Goal: Browse casually: Explore the website without a specific task or goal

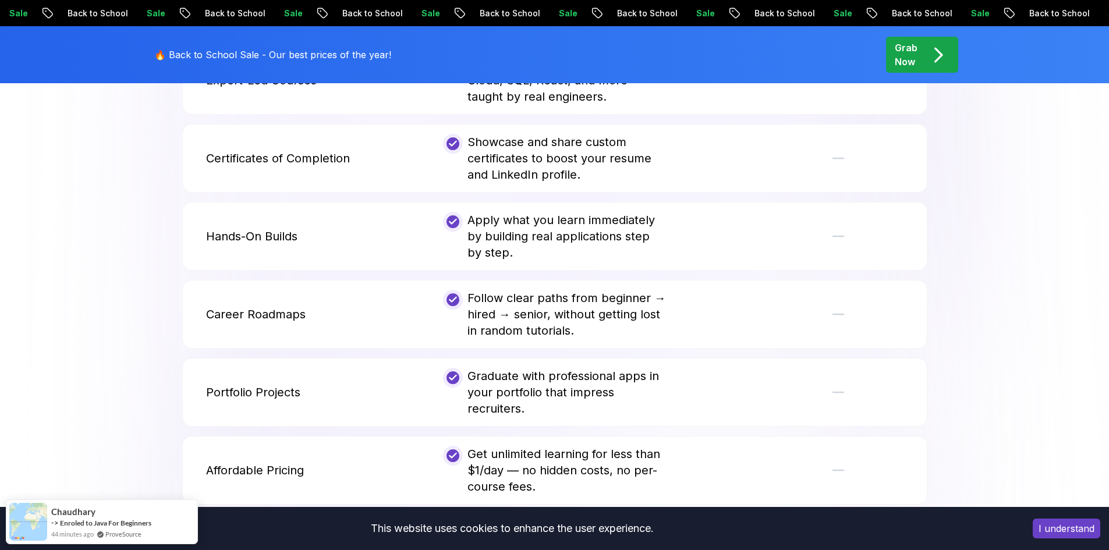
scroll to position [2561, 0]
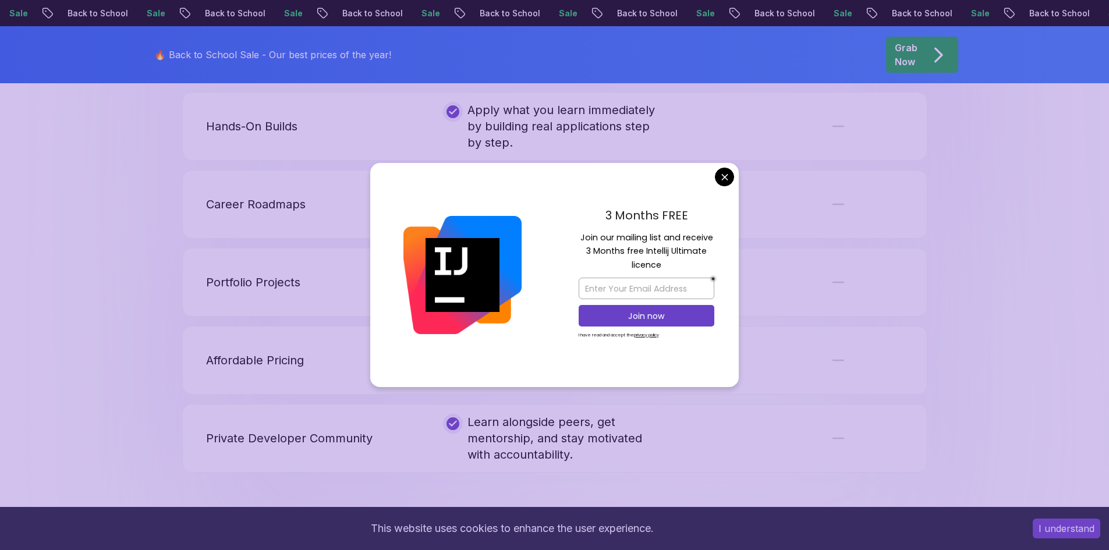
click at [1046, 528] on button "I understand" at bounding box center [1067, 529] width 68 height 20
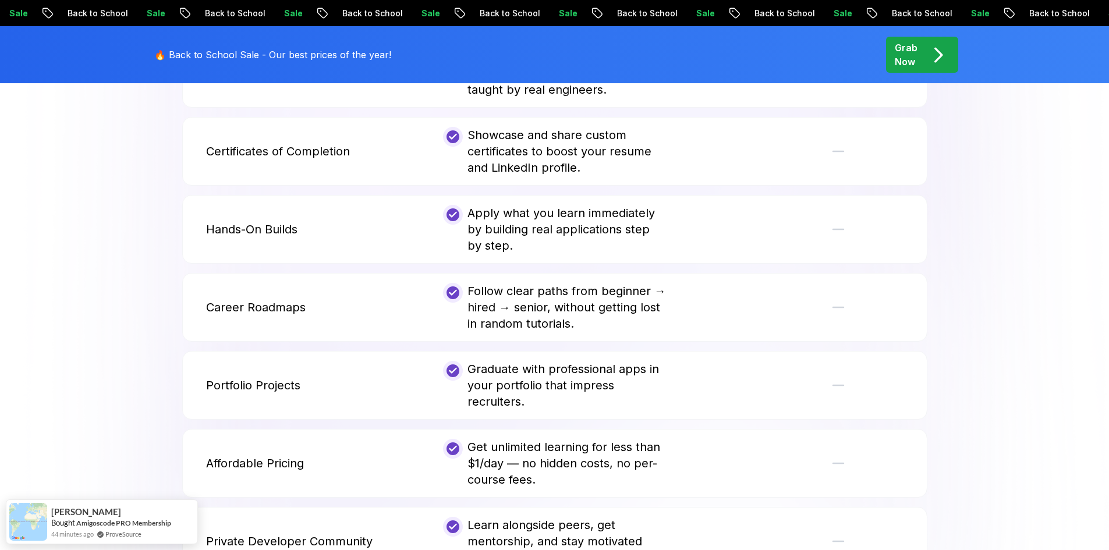
scroll to position [2445, 0]
